Goal: Obtain resource: Download file/media

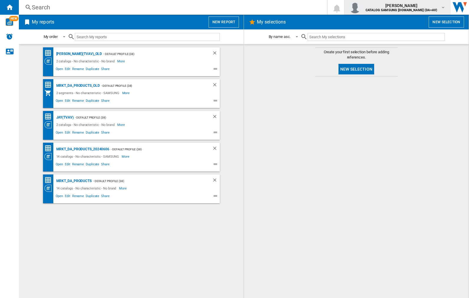
click at [361, 7] on img "button" at bounding box center [355, 7] width 12 height 12
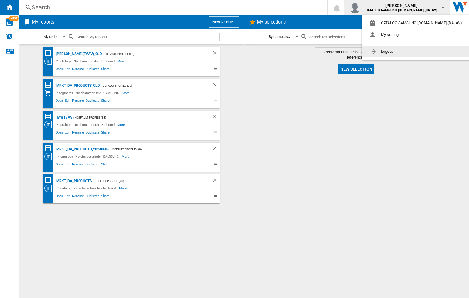
click at [407, 52] on button "Logout" at bounding box center [416, 52] width 109 height 12
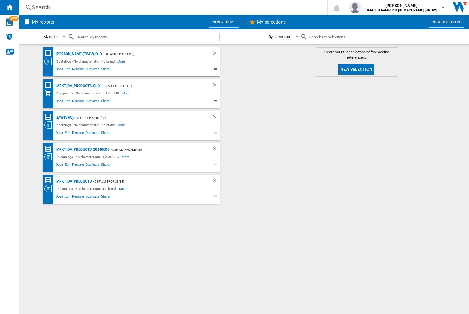
click at [74, 181] on div "MRKT_DA_PRODUCTS" at bounding box center [73, 181] width 37 height 7
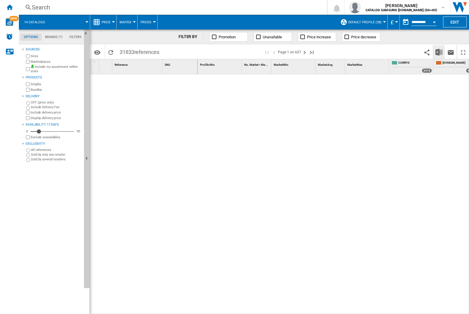
click at [438, 52] on img "Download in Excel" at bounding box center [438, 52] width 7 height 7
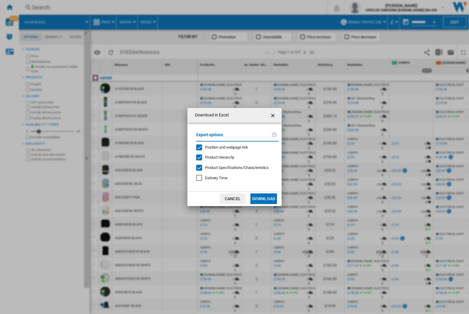
click at [223, 147] on span "Position and webpage link" at bounding box center [226, 147] width 43 height 4
click at [264, 198] on button "Download" at bounding box center [263, 198] width 27 height 11
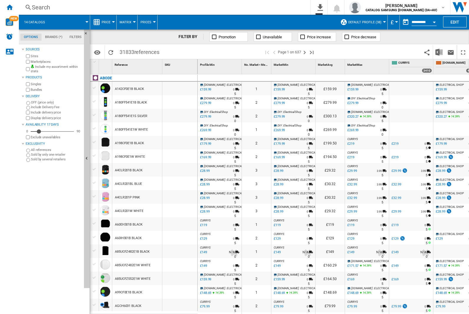
click at [429, 39] on div "FILTER BY Promotion Unavailable Price increase Price decrease" at bounding box center [279, 36] width 379 height 15
